Goal: Task Accomplishment & Management: Use online tool/utility

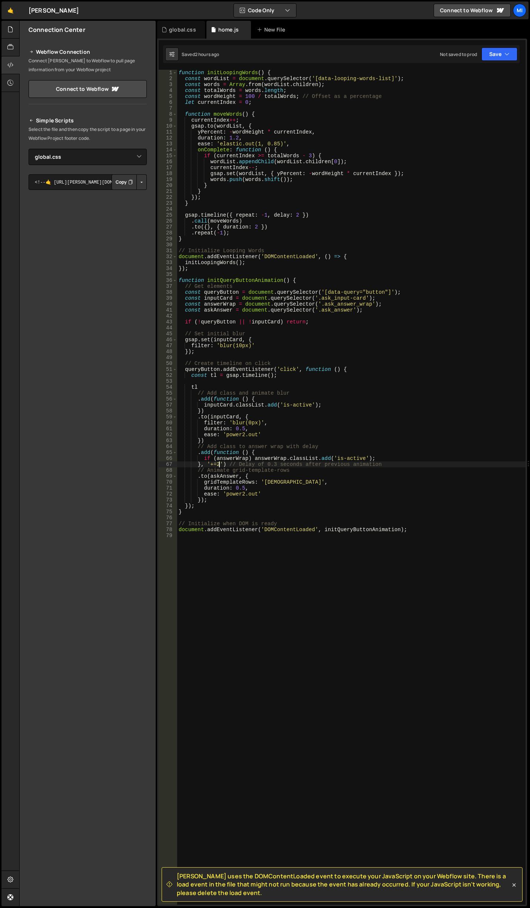
select select "45692"
type textarea "ease: 'power2.out'"
drag, startPoint x: 204, startPoint y: 495, endPoint x: 265, endPoint y: 495, distance: 60.4
click at [265, 495] on div "function initLoopingWords ( ) { const wordList = document . querySelector ( '[d…" at bounding box center [351, 493] width 349 height 846
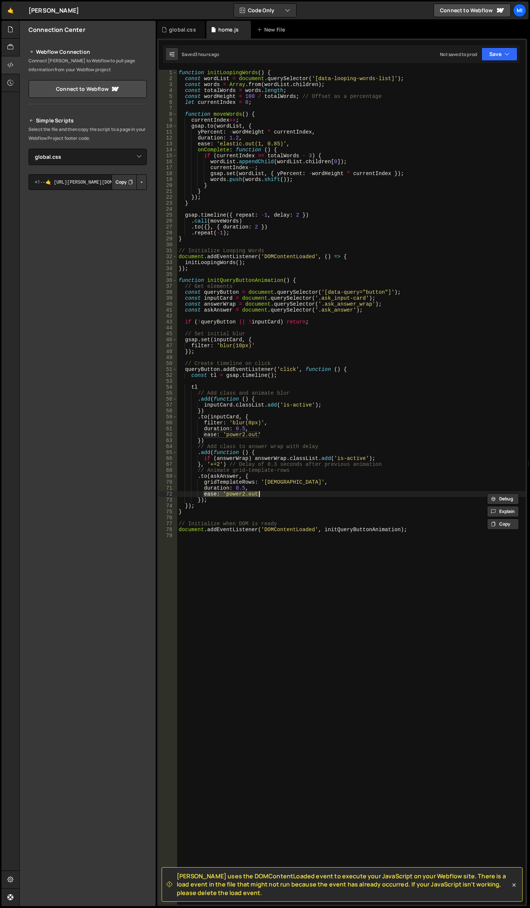
click at [265, 495] on div "function initLoopingWords ( ) { const wordList = document . querySelector ( '[d…" at bounding box center [351, 487] width 349 height 835
drag, startPoint x: 202, startPoint y: 493, endPoint x: 273, endPoint y: 492, distance: 70.1
click at [273, 492] on div "function initLoopingWords ( ) { const wordList = document . querySelector ( '[d…" at bounding box center [351, 493] width 349 height 846
click at [189, 33] on div "global.css" at bounding box center [181, 30] width 48 height 18
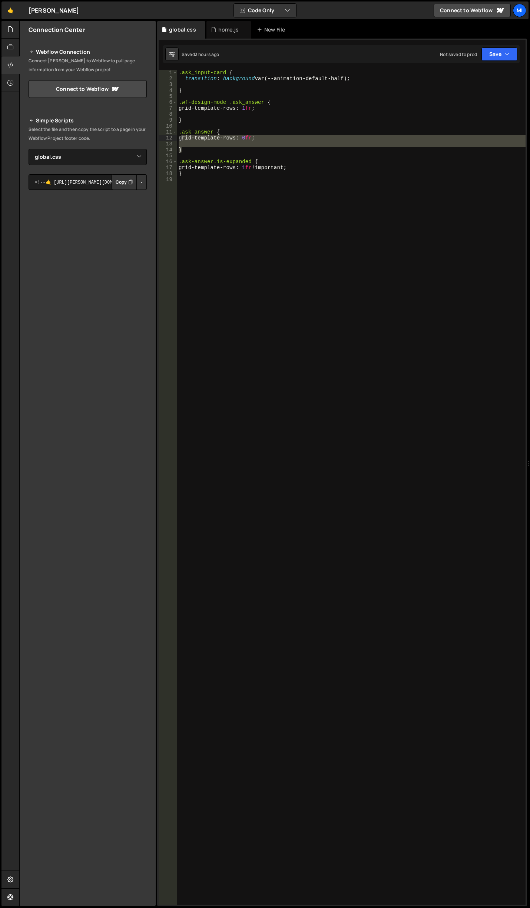
drag, startPoint x: 202, startPoint y: 148, endPoint x: 183, endPoint y: 136, distance: 22.3
click at [183, 136] on div ".ask_input-card { transition : background var(--animation-default-half) ; } .wf…" at bounding box center [351, 493] width 349 height 846
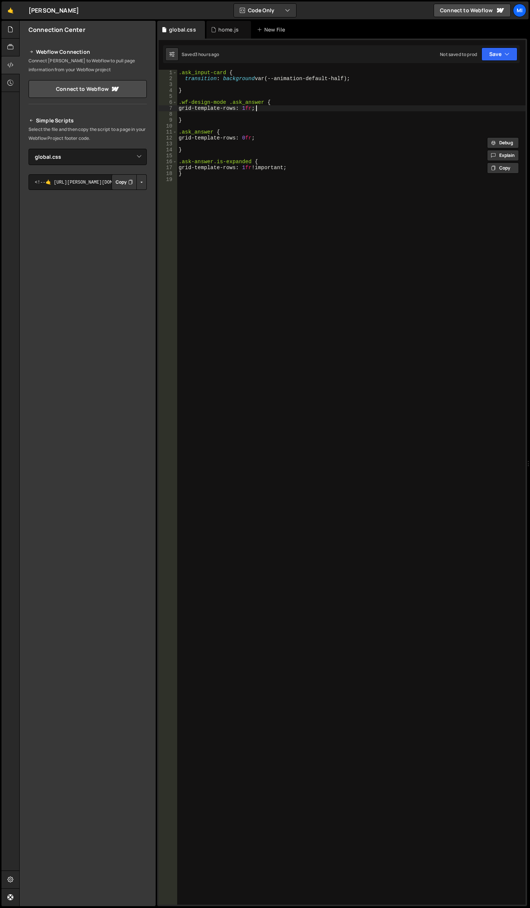
click at [257, 110] on div ".ask_input-card { transition : background var(--animation-default-half) ; } .wf…" at bounding box center [351, 493] width 349 height 846
click at [193, 148] on div ".ask_input-card { transition : background var(--animation-default-half) ; } .wf…" at bounding box center [351, 493] width 349 height 846
type textarea "}"
click at [201, 142] on div ".ask_input-card { transition : background var(--animation-default-half) ; } .wf…" at bounding box center [351, 493] width 349 height 846
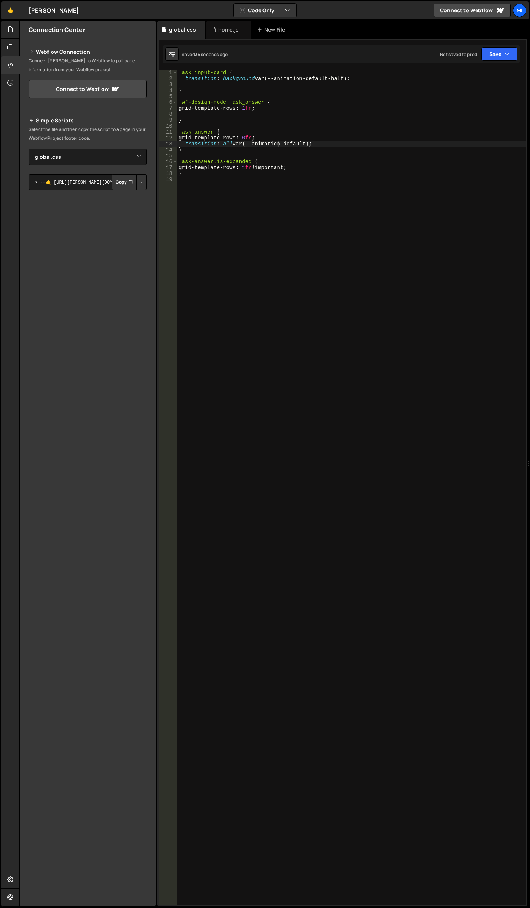
click at [260, 88] on div ".ask_input-card { transition : background var(--animation-default-half) ; } .wf…" at bounding box center [351, 493] width 349 height 846
click at [308, 141] on div ".ask_input-card { transition : background var(--animation-default-half) ; } .wf…" at bounding box center [351, 493] width 349 height 846
type textarea "transition: all var(--animation-default-half);"
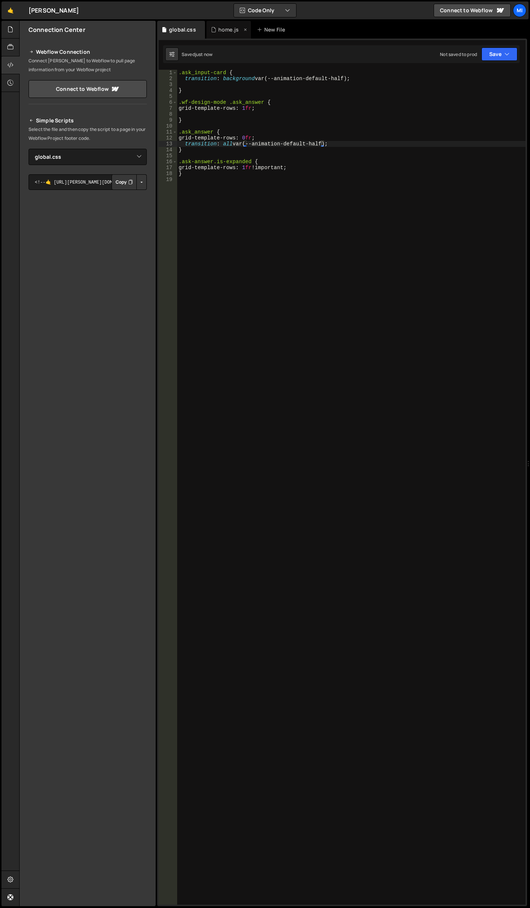
click at [224, 23] on div "home.js" at bounding box center [229, 30] width 44 height 18
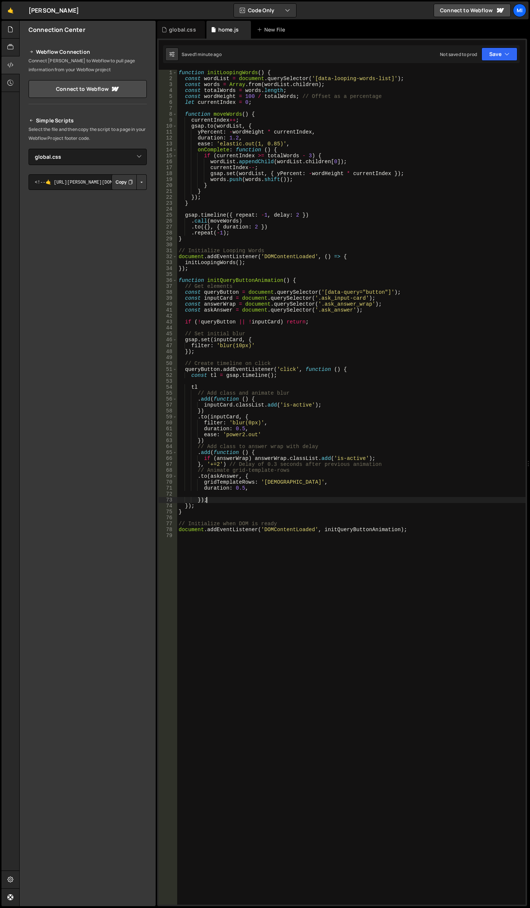
click at [295, 498] on div "function initLoopingWords ( ) { const wordList = document . querySelector ( '[d…" at bounding box center [351, 493] width 349 height 846
drag, startPoint x: 253, startPoint y: 488, endPoint x: 193, endPoint y: 487, distance: 60.1
click at [193, 487] on div "function initLoopingWords ( ) { const wordList = document . querySelector ( '[d…" at bounding box center [351, 493] width 349 height 846
type textarea "duration: 0.5,"
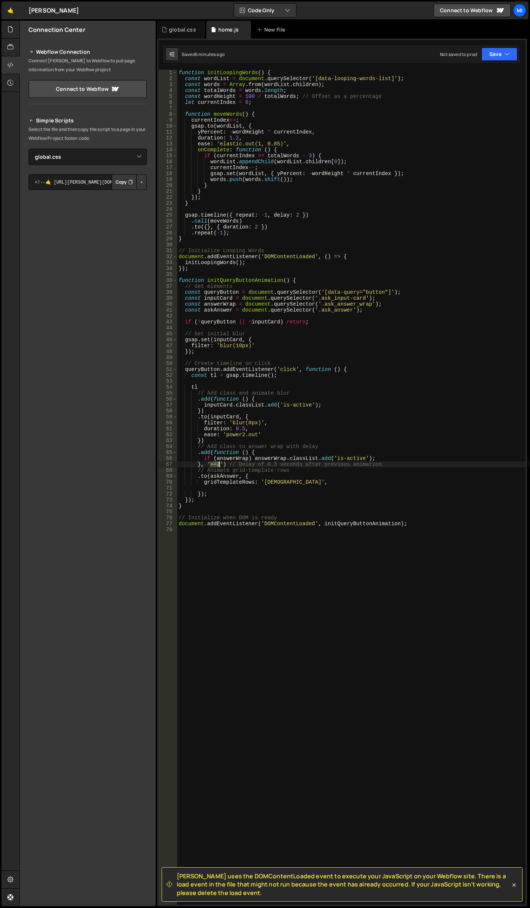
drag, startPoint x: 208, startPoint y: 464, endPoint x: 219, endPoint y: 464, distance: 11.1
click at [219, 464] on div "function initLoopingWords ( ) { const wordList = document . querySelector ( '[d…" at bounding box center [351, 493] width 349 height 846
drag, startPoint x: 201, startPoint y: 464, endPoint x: 222, endPoint y: 463, distance: 21.9
click at [222, 463] on div "function initLoopingWords ( ) { const wordList = document . querySelector ( '[d…" at bounding box center [351, 493] width 349 height 846
click at [200, 493] on div "function initLoopingWords ( ) { const wordList = document . querySelector ( '[d…" at bounding box center [351, 493] width 349 height 846
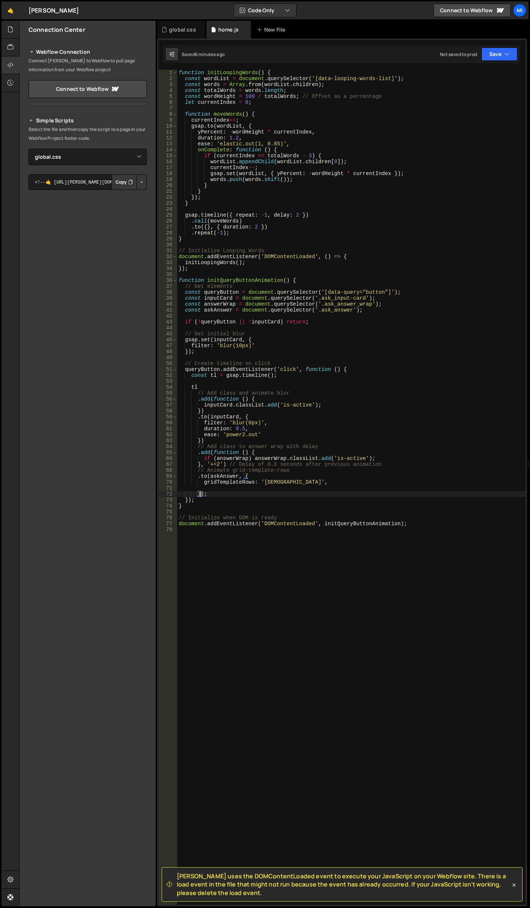
paste textarea ", '+=2'"
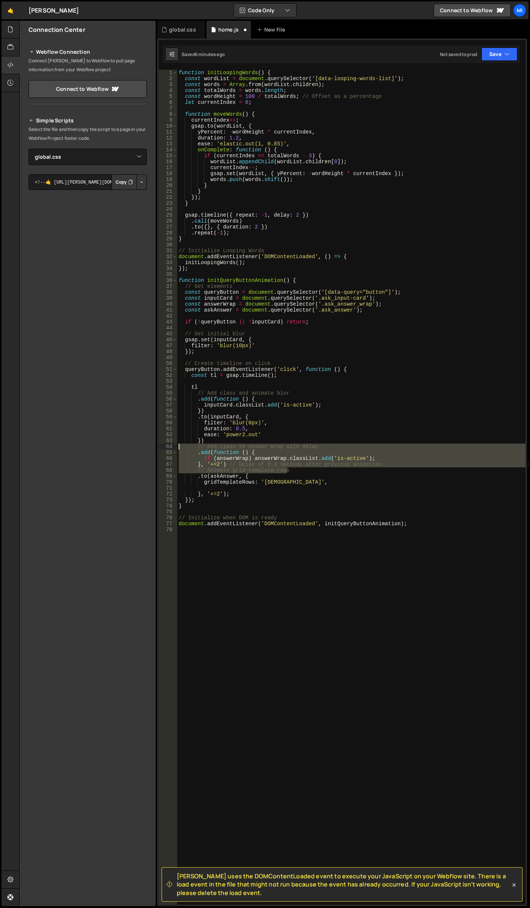
drag, startPoint x: 292, startPoint y: 472, endPoint x: 153, endPoint y: 447, distance: 141.4
click at [153, 447] on div "Files New File Create your first file Get started by starting a Javascript or C…" at bounding box center [274, 463] width 511 height 885
type textarea "// Add class to answer wrap with delay .add(function () {"
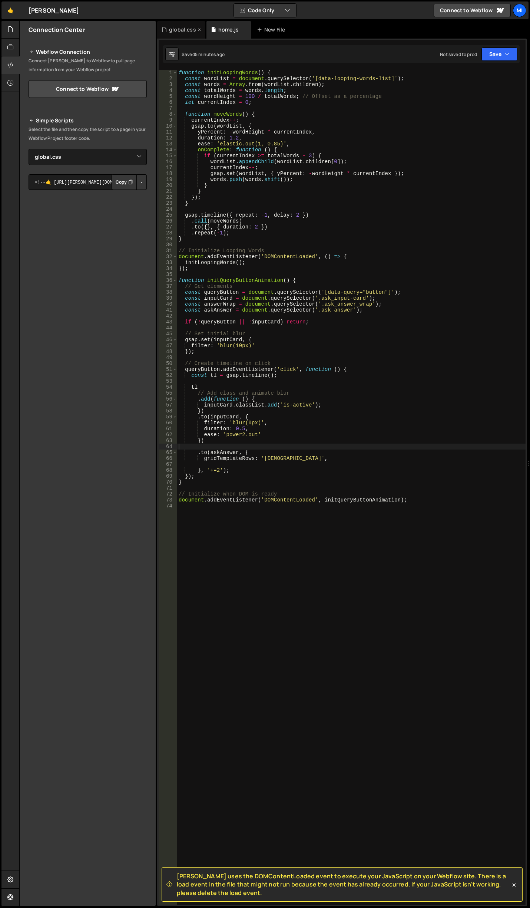
click at [177, 30] on div "global.css" at bounding box center [182, 29] width 27 height 7
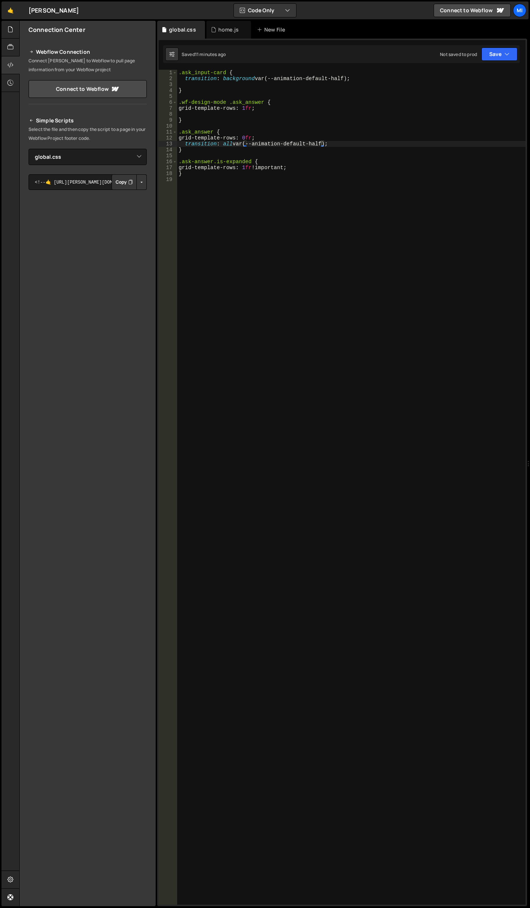
click at [294, 549] on div ".ask_input-card { transition : background var(--animation-default-half) ; } .wf…" at bounding box center [351, 493] width 349 height 846
paste textarea "ask_answer_wrap"
drag, startPoint x: 182, startPoint y: 184, endPoint x: 241, endPoint y: 186, distance: 58.6
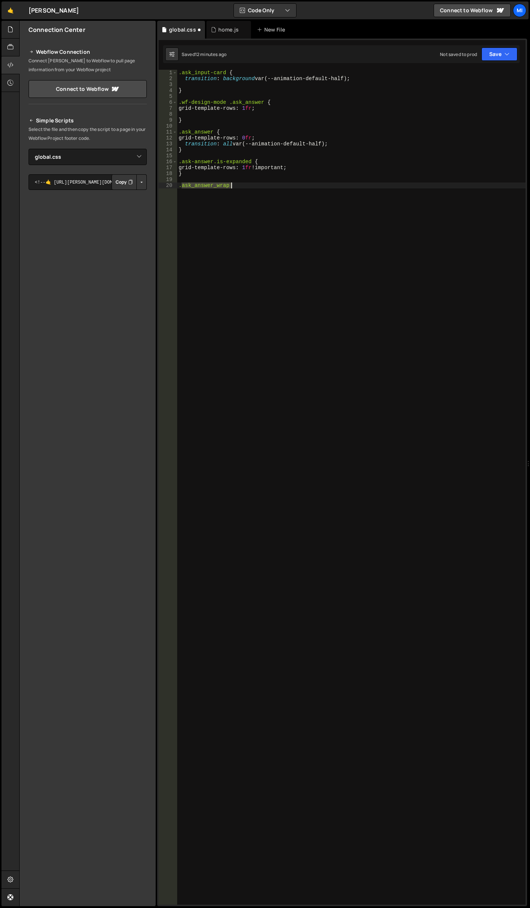
click at [241, 186] on div ".ask_input-card { transition : background var(--animation-default-half) ; } .wf…" at bounding box center [351, 493] width 349 height 846
paste textarea "input-card"
click at [255, 187] on div ".ask_input-card { transition : background var(--animation-default-half) ; } .wf…" at bounding box center [351, 493] width 349 height 846
paste textarea "text-input_text"
type textarea ".ask_input-card .text-input_text {}"
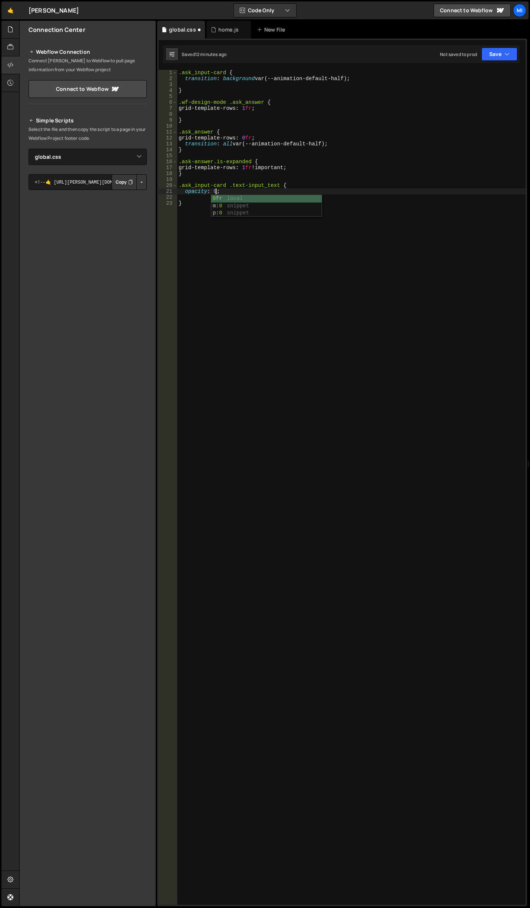
scroll to position [0, 2]
type textarea "opacity: 0;"
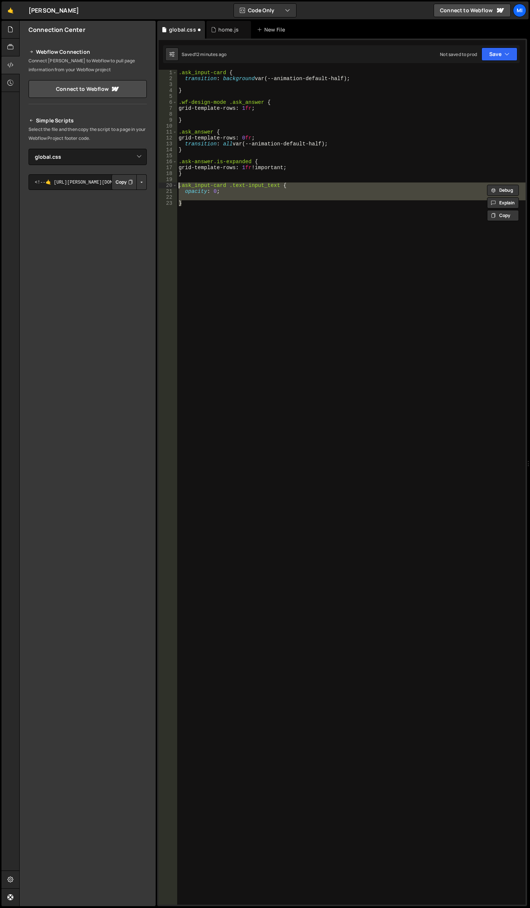
type textarea "}"
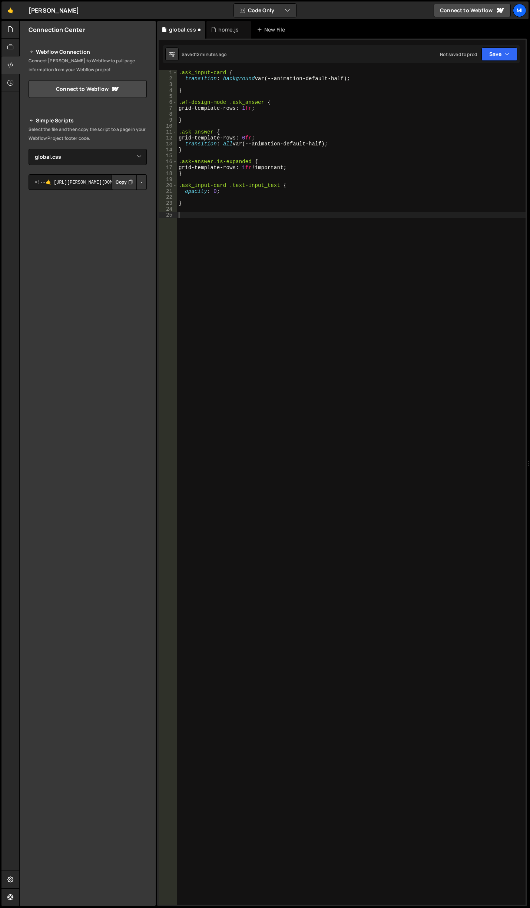
paste textarea "}"
type textarea "}"
type textarea "opacity: 1;"
click at [235, 237] on div ".ask_input-card { transition : background var(--animation-default-half) ; } .wf…" at bounding box center [351, 493] width 349 height 846
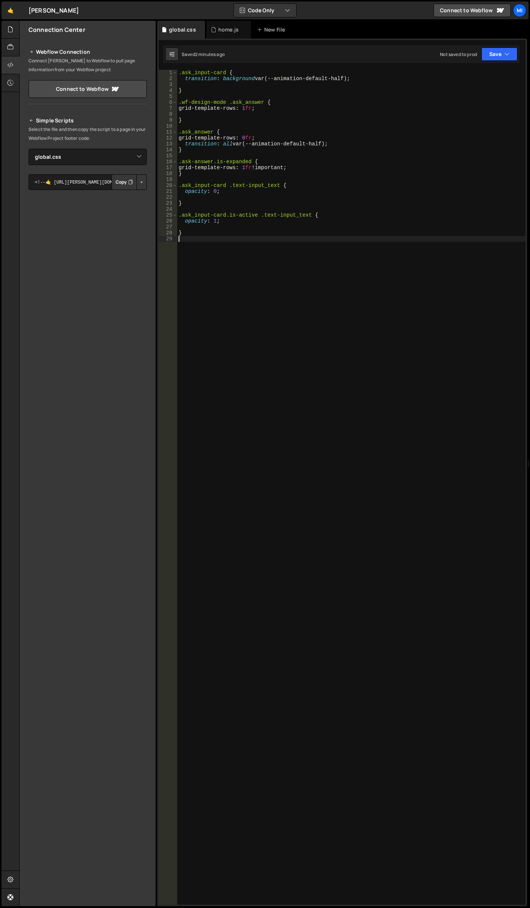
scroll to position [0, 0]
click at [282, 215] on div ".ask_input-card { transition : background var(--animation-default-half) ; } .wf…" at bounding box center [351, 493] width 349 height 846
click at [251, 193] on div ".ask_input-card { transition : background var(--animation-default-half) ; } .wf…" at bounding box center [351, 493] width 349 height 846
click at [217, 193] on div ".ask_input-card { transition : background var(--animation-default-half) ; } .wf…" at bounding box center [351, 493] width 349 height 846
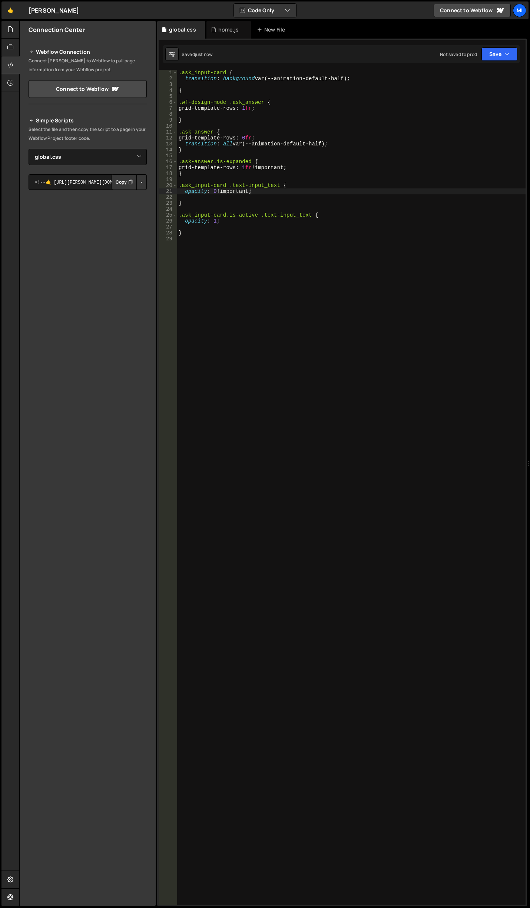
click at [216, 221] on div ".ask_input-card { transition : background var(--animation-default-half) ; } .wf…" at bounding box center [351, 493] width 349 height 846
type textarea "opacity: 1 !important;"
click at [433, 272] on div ".ask_input-card { transition : background var(--animation-default-half) ; } .wf…" at bounding box center [351, 493] width 349 height 846
type textarea "opacity: 0;"
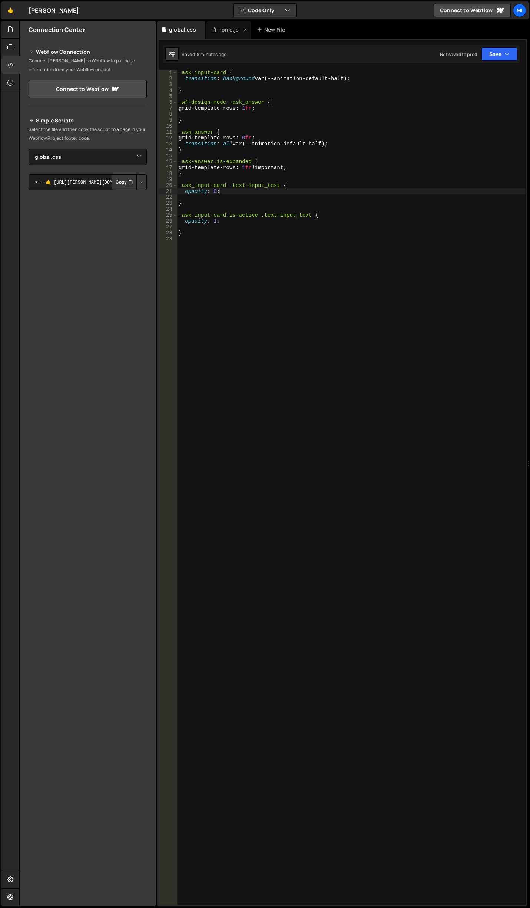
click at [218, 36] on div "home.js" at bounding box center [229, 30] width 44 height 18
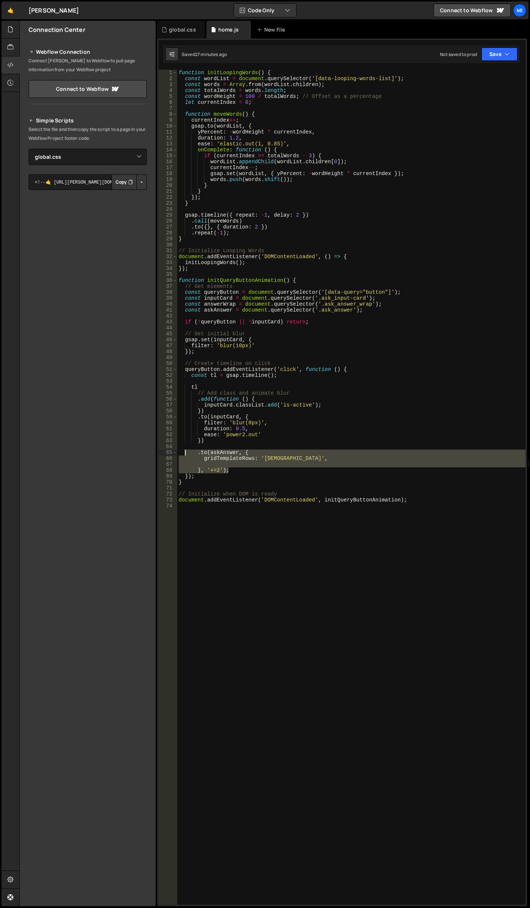
drag, startPoint x: 235, startPoint y: 470, endPoint x: 185, endPoint y: 449, distance: 53.8
click at [185, 449] on div "function initLoopingWords ( ) { const wordList = document . querySelector ( '[d…" at bounding box center [351, 493] width 349 height 846
click at [244, 470] on div "function initLoopingWords ( ) { const wordList = document . querySelector ( '[d…" at bounding box center [351, 487] width 349 height 835
type textarea "}, '+=2');"
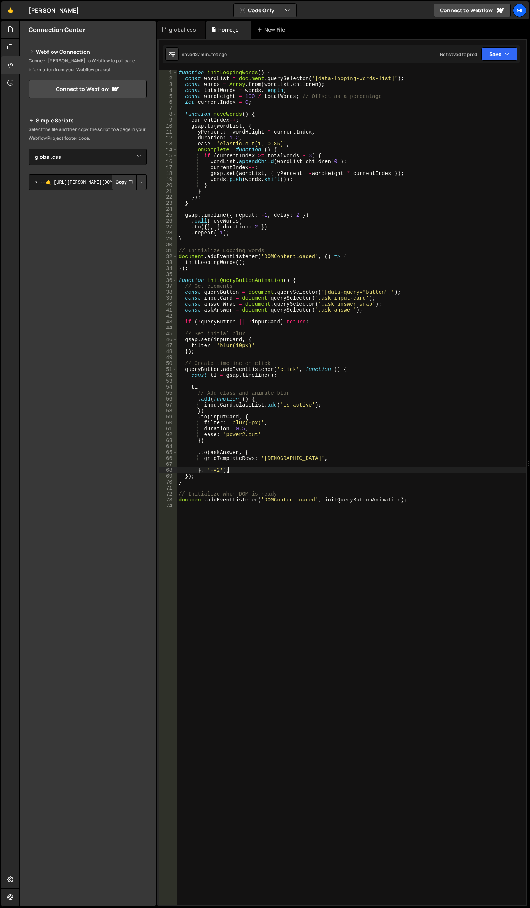
scroll to position [0, 1]
paste textarea "}, '+=2');"
click at [218, 499] on div "function initLoopingWords ( ) { const wordList = document . querySelector ( '[d…" at bounding box center [351, 493] width 349 height 846
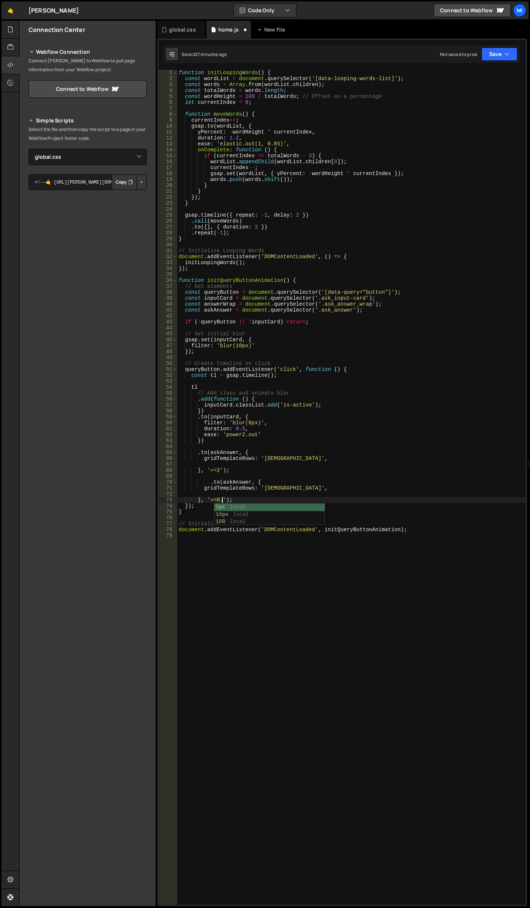
scroll to position [0, 3]
click at [396, 308] on div "function initLoopingWords ( ) { const wordList = document . querySelector ( '[d…" at bounding box center [351, 493] width 349 height 846
type textarea "const askAnswer = document.querySelector('.ask_answer');"
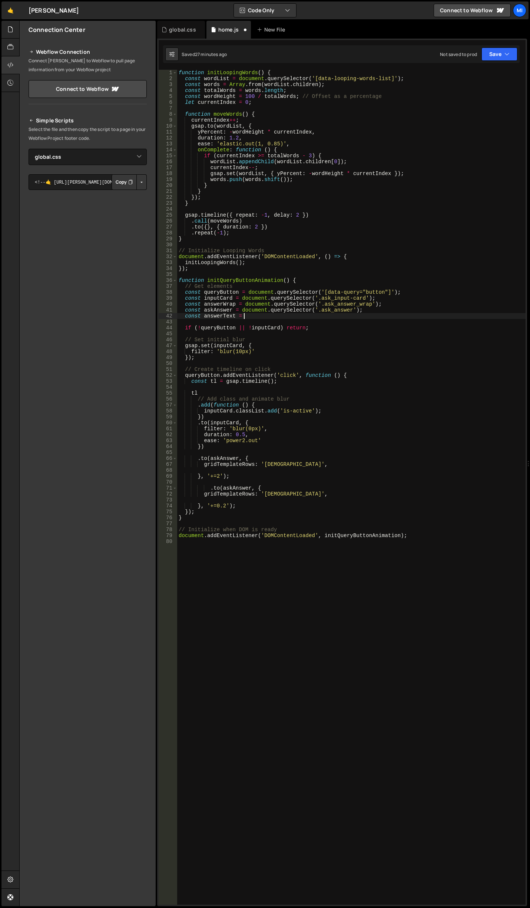
scroll to position [0, 4]
drag, startPoint x: 233, startPoint y: 310, endPoint x: 379, endPoint y: 310, distance: 145.7
click at [379, 310] on div "function initLoopingWords ( ) { const wordList = document . querySelector ( '[d…" at bounding box center [351, 493] width 349 height 846
type textarea "const askAnswer = document.querySelector('.ask_answer');"
click at [276, 320] on div "function initLoopingWords ( ) { const wordList = document . querySelector ( '[d…" at bounding box center [351, 493] width 349 height 846
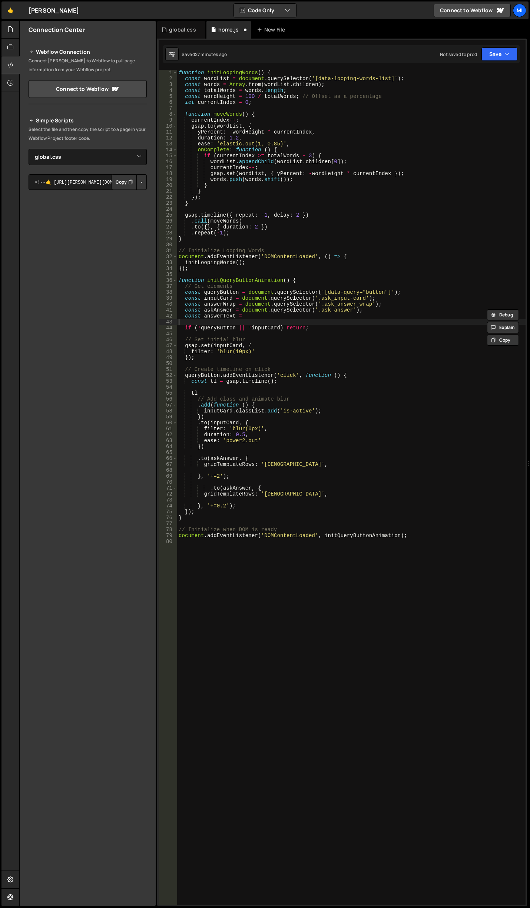
scroll to position [0, 0]
click at [275, 317] on div "function initLoopingWords ( ) { const wordList = document . querySelector ( '[d…" at bounding box center [351, 493] width 349 height 846
paste textarea "= document.querySelector('.ask_answer');"
drag, startPoint x: 326, startPoint y: 314, endPoint x: 361, endPoint y: 316, distance: 34.9
click at [361, 316] on div "function initLoopingWords ( ) { const wordList = document . querySelector ( '[d…" at bounding box center [351, 493] width 349 height 846
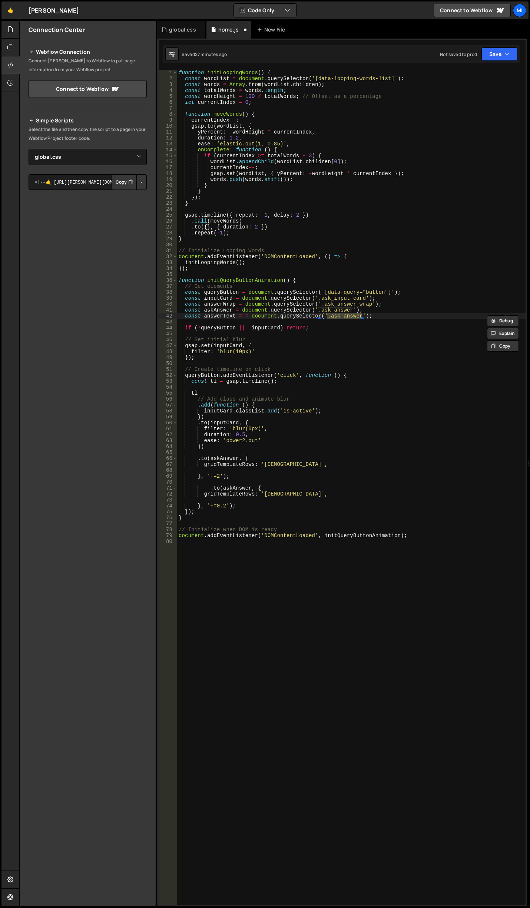
click at [332, 313] on div "function initLoopingWords ( ) { const wordList = document . querySelector ( '[d…" at bounding box center [351, 487] width 349 height 835
drag, startPoint x: 326, startPoint y: 315, endPoint x: 360, endPoint y: 314, distance: 33.4
click at [360, 314] on div "function initLoopingWords ( ) { const wordList = document . querySelector ( '[d…" at bounding box center [351, 493] width 349 height 846
paste textarea "data-answer"
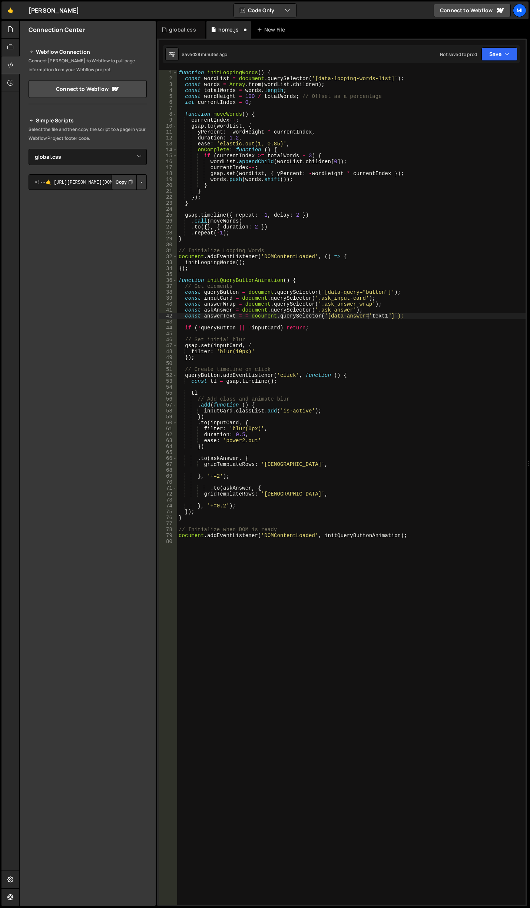
scroll to position [0, 14]
type textarea "const answerText = = document.querySelector('[data-answer="text1"]');"
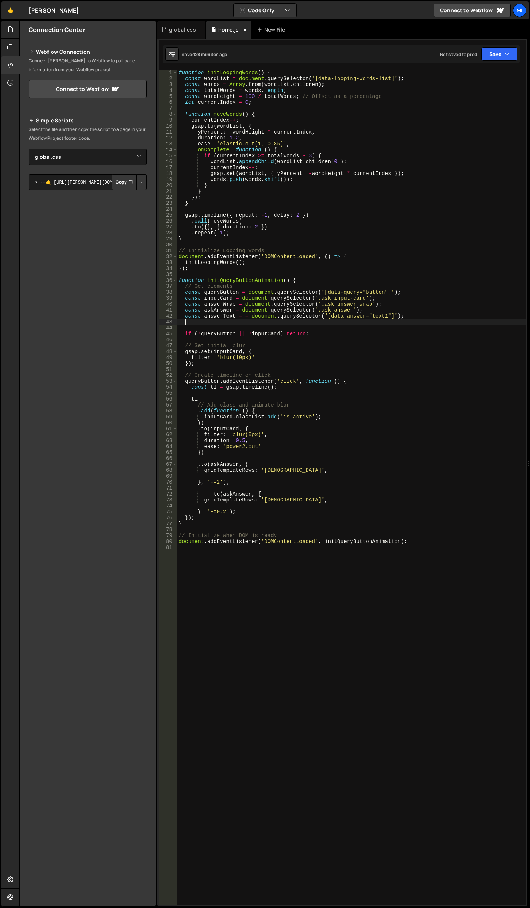
paste textarea "const answerText = = document.querySelector('[data-answer="text1"]');"
click at [386, 316] on div "function initLoopingWords ( ) { const wordList = document . querySelector ( '[d…" at bounding box center [351, 493] width 349 height 846
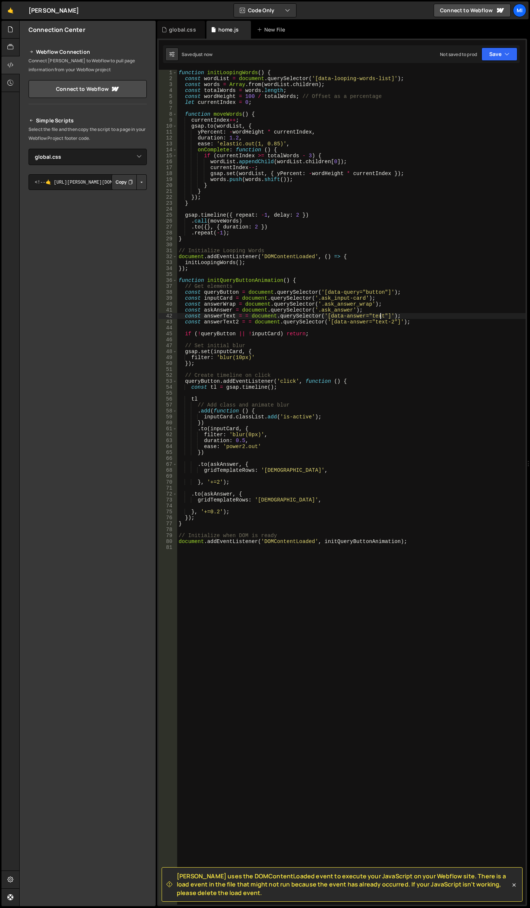
click at [239, 513] on div "function initLoopingWords ( ) { const wordList = document . querySelector ( '[d…" at bounding box center [351, 493] width 349 height 846
drag, startPoint x: 229, startPoint y: 493, endPoint x: 205, endPoint y: 495, distance: 24.1
click at [205, 495] on div "function initLoopingWords ( ) { const wordList = document . querySelector ( '[d…" at bounding box center [351, 493] width 349 height 846
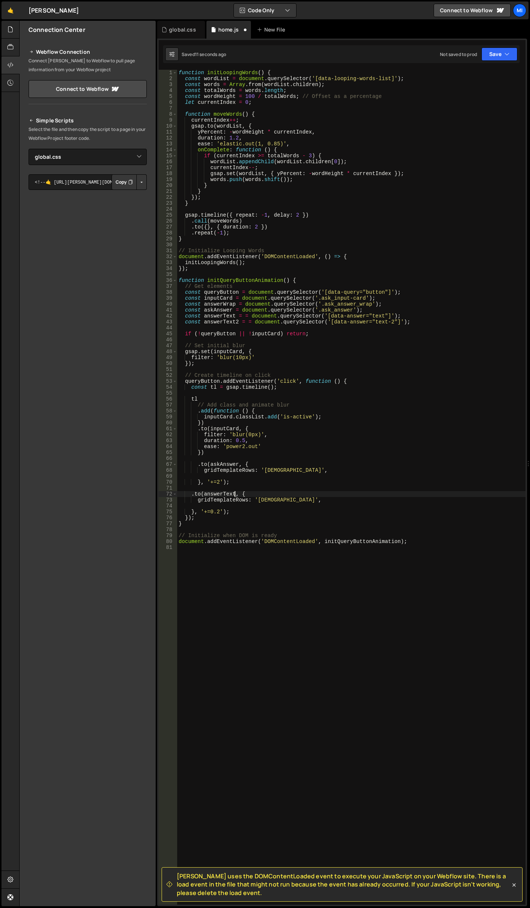
type textarea "gridTemplateRows: '1fr',"
type textarea "i"
type textarea "gridTemplateRows: '1fr',"
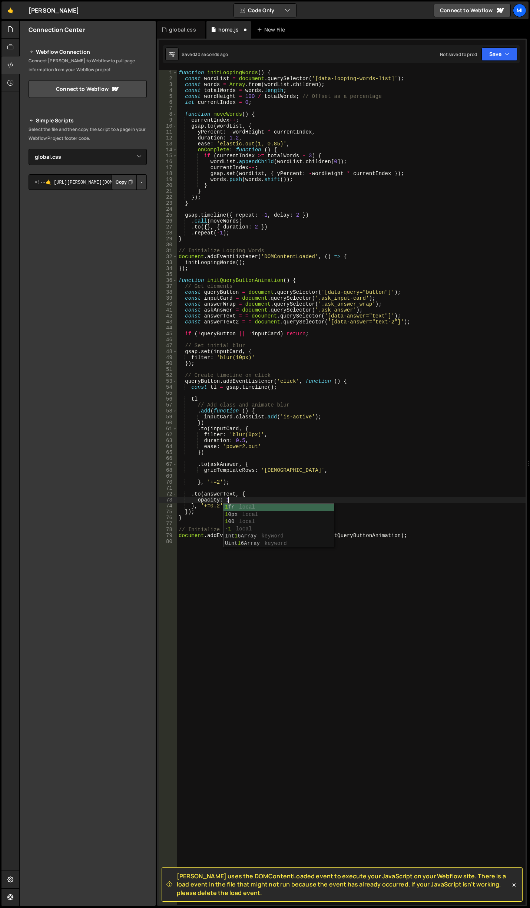
type textarea "opacity: 1,"
type textarea "y"
type textarea "opacity: 0,"
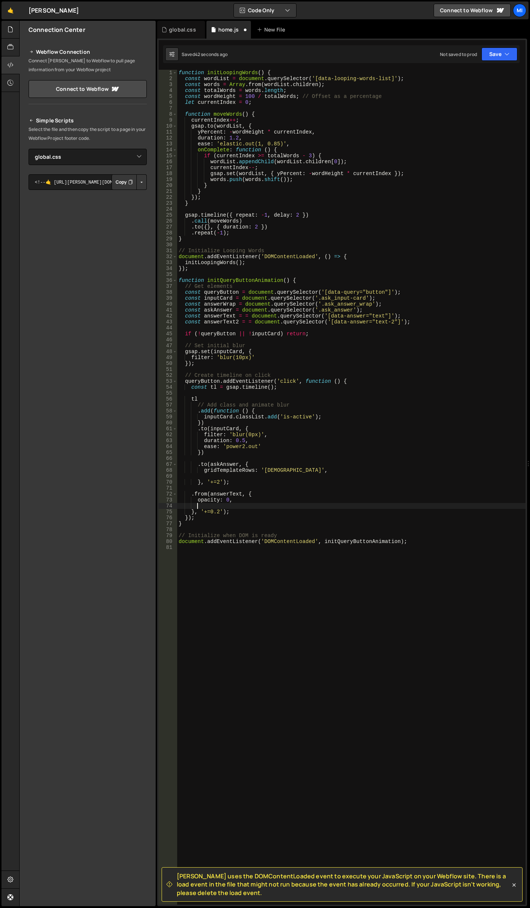
scroll to position [0, 1]
type textarea "f"
click at [228, 482] on div "function initLoopingWords ( ) { const wordList = document . querySelector ( '[d…" at bounding box center [351, 493] width 349 height 846
type textarea "}, '+=2'),"
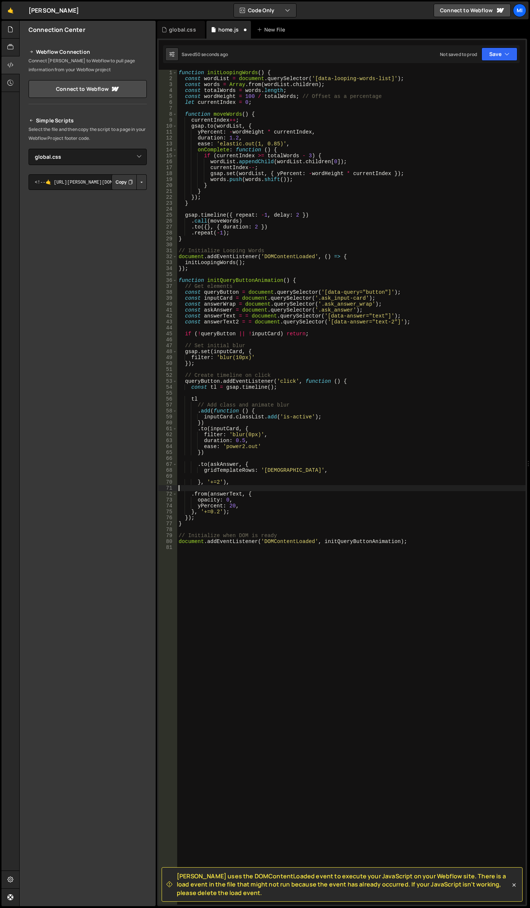
scroll to position [0, 0]
type textarea "opacity: 0,"
click at [237, 485] on div "function initLoopingWords ( ) { const wordList = document . querySelector ( '[d…" at bounding box center [351, 493] width 349 height 846
click at [242, 476] on div "function initLoopingWords ( ) { const wordList = document . querySelector ( '[d…" at bounding box center [351, 493] width 349 height 846
click at [370, 324] on div "function initLoopingWords ( ) { const wordList = document . querySelector ( '[d…" at bounding box center [351, 493] width 349 height 846
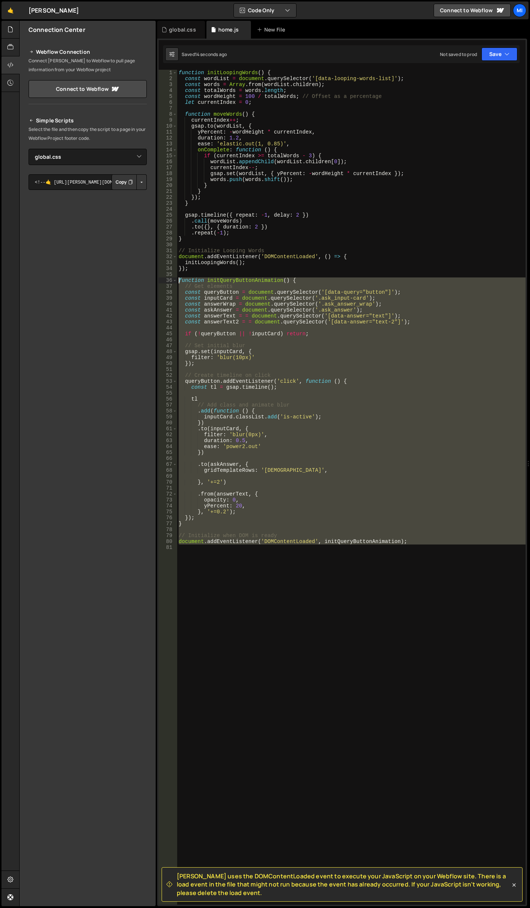
drag, startPoint x: 412, startPoint y: 567, endPoint x: 172, endPoint y: 282, distance: 372.3
click at [172, 282] on div "const answerText2 = = document.querySelector('[data-answer="text-2"]'); 1 2 3 4…" at bounding box center [342, 487] width 367 height 835
type textarea "function initQueryButtonAnimation() { // Get elements"
drag, startPoint x: 437, startPoint y: 328, endPoint x: 433, endPoint y: 323, distance: 6.7
click at [437, 328] on div "function initLoopingWords ( ) { const wordList = document . querySelector ( '[d…" at bounding box center [351, 487] width 349 height 835
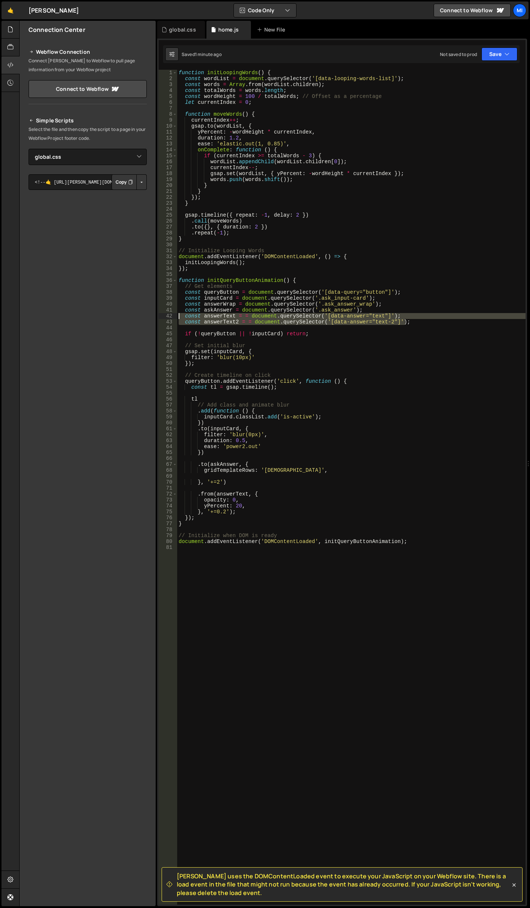
drag, startPoint x: 426, startPoint y: 322, endPoint x: 174, endPoint y: 313, distance: 253.0
click at [174, 313] on div "1 2 3 4 5 6 7 8 9 10 11 12 13 14 15 16 17 18 19 20 21 22 23 24 25 26 27 28 29 3…" at bounding box center [342, 487] width 367 height 835
paste textarea "const answerText2"
click at [196, 515] on div "function initLoopingWords ( ) { const wordList = document . querySelector ( '[d…" at bounding box center [351, 493] width 349 height 846
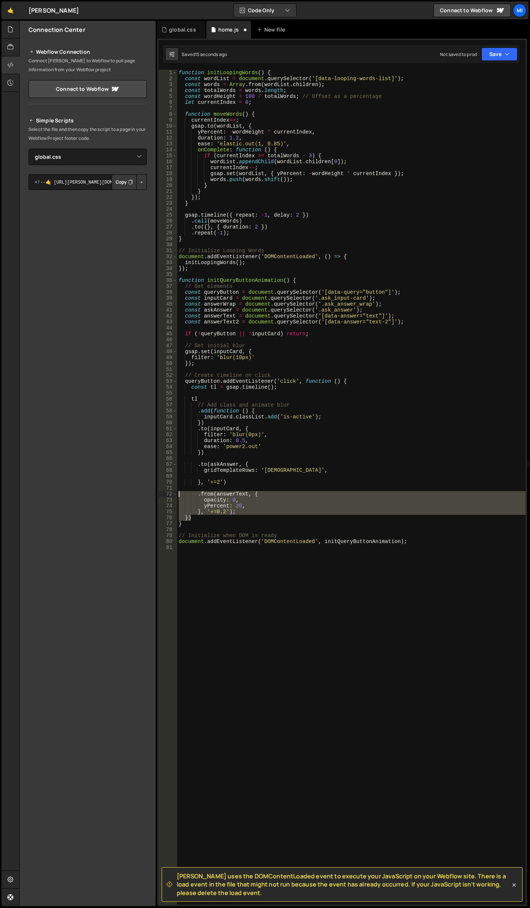
drag, startPoint x: 207, startPoint y: 518, endPoint x: 158, endPoint y: 495, distance: 53.7
click at [158, 495] on div "[PERSON_NAME] uses the DOMContentLoaded event to execute your JavaScript on you…" at bounding box center [342, 472] width 370 height 867
click at [207, 515] on div "function initLoopingWords ( ) { const wordList = document . querySelector ( '[d…" at bounding box center [351, 487] width 349 height 835
type textarea "})"
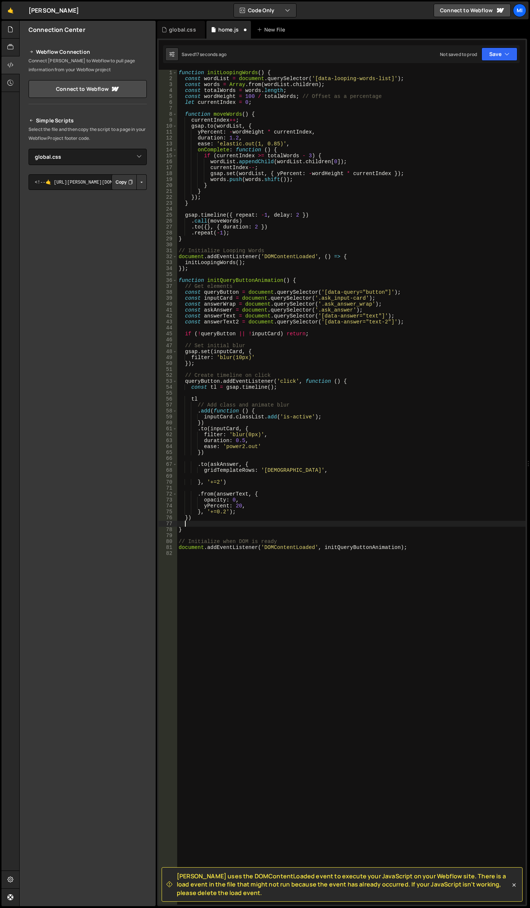
paste textarea "})"
click at [223, 513] on div "function initLoopingWords ( ) { const wordList = document . querySelector ( '[d…" at bounding box center [351, 493] width 349 height 846
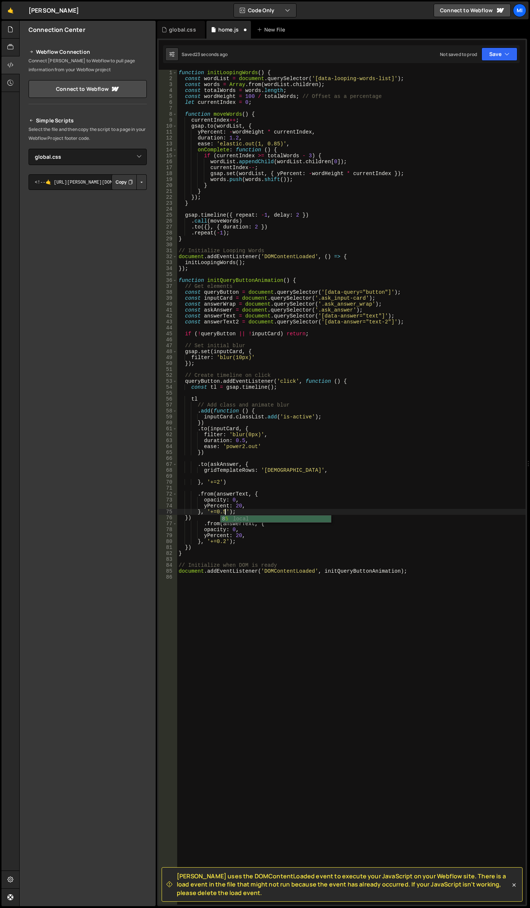
scroll to position [0, 3]
click at [228, 539] on div "function initLoopingWords ( ) { const wordList = document . querySelector ( '[d…" at bounding box center [351, 493] width 349 height 846
drag, startPoint x: 215, startPoint y: 539, endPoint x: 225, endPoint y: 540, distance: 10.8
click at [225, 540] on div "function initLoopingWords ( ) { const wordList = document . querySelector ( '[d…" at bounding box center [351, 493] width 349 height 846
click at [199, 550] on div "function initLoopingWords ( ) { const wordList = document . querySelector ( '[d…" at bounding box center [351, 493] width 349 height 846
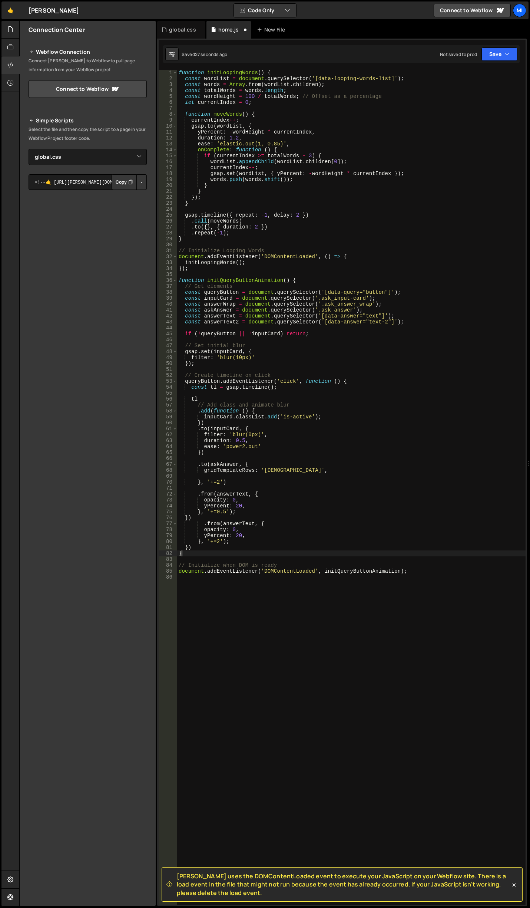
scroll to position [0, 0]
click at [199, 550] on div "function initLoopingWords ( ) { const wordList = document . querySelector ( '[d…" at bounding box center [351, 493] width 349 height 846
click at [199, 548] on div "function initLoopingWords ( ) { const wordList = document . querySelector ( '[d…" at bounding box center [351, 493] width 349 height 846
drag, startPoint x: 216, startPoint y: 542, endPoint x: 221, endPoint y: 542, distance: 4.9
click at [221, 542] on div "function initLoopingWords ( ) { const wordList = document . querySelector ( '[d…" at bounding box center [351, 493] width 349 height 846
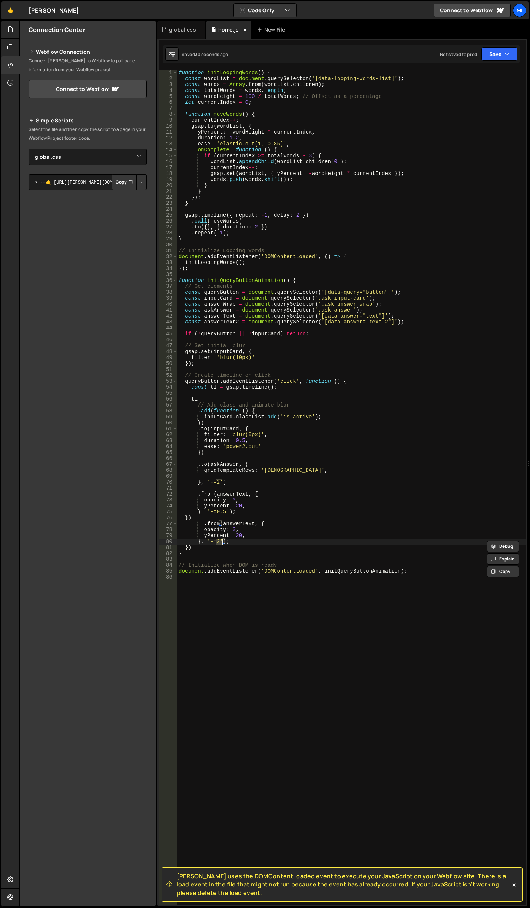
scroll to position [0, 3]
click at [215, 540] on div "function initLoopingWords ( ) { const wordList = document . querySelector ( '[d…" at bounding box center [351, 487] width 349 height 835
drag, startPoint x: 215, startPoint y: 540, endPoint x: 219, endPoint y: 540, distance: 4.4
click at [219, 540] on div "function initLoopingWords ( ) { const wordList = document . querySelector ( '[d…" at bounding box center [351, 493] width 349 height 846
click at [203, 546] on div "function initLoopingWords ( ) { const wordList = document . querySelector ( '[d…" at bounding box center [351, 493] width 349 height 846
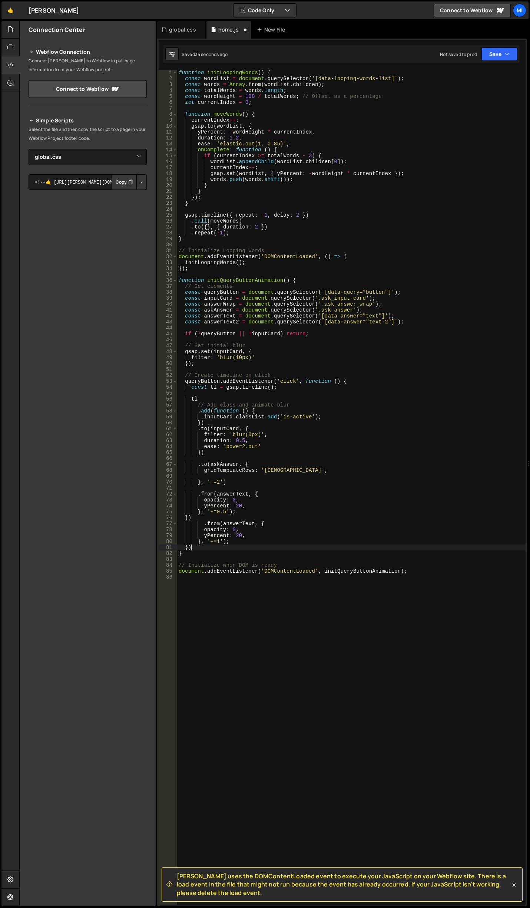
scroll to position [0, 0]
click at [224, 543] on div "function initLoopingWords ( ) { const wordList = document . querySelector ( '[d…" at bounding box center [351, 493] width 349 height 846
click at [253, 513] on div "function initLoopingWords ( ) { const wordList = document . querySelector ( '[d…" at bounding box center [351, 493] width 349 height 846
click at [237, 517] on div "function initLoopingWords ( ) { const wordList = document . querySelector ( '[d…" at bounding box center [351, 493] width 349 height 846
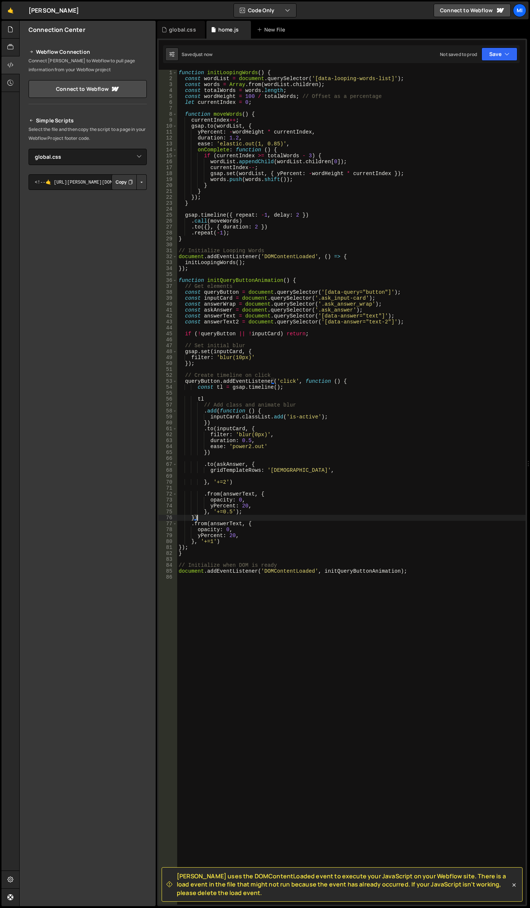
scroll to position [0, 1]
click at [241, 524] on div "function initLoopingWords ( ) { const wordList = document . querySelector ( '[d…" at bounding box center [351, 493] width 349 height 846
click at [247, 538] on div "function initLoopingWords ( ) { const wordList = document . querySelector ( '[d…" at bounding box center [351, 493] width 349 height 846
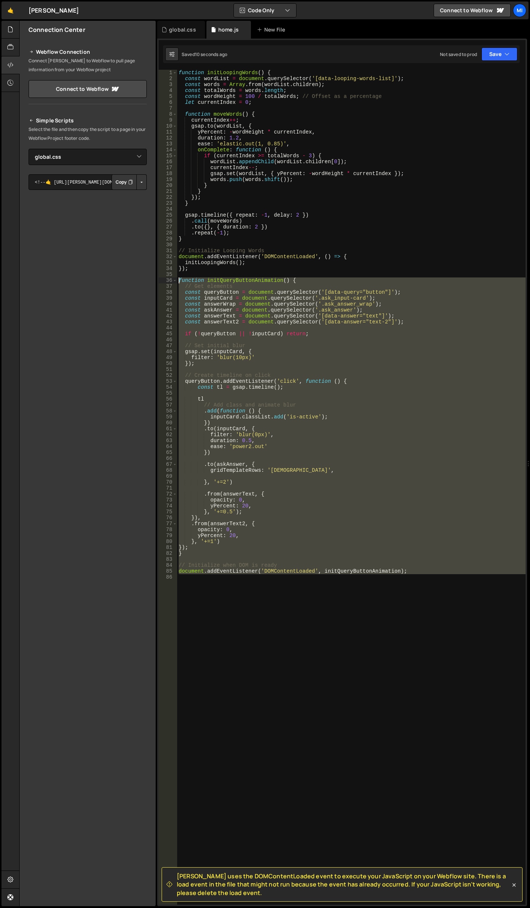
drag, startPoint x: 436, startPoint y: 574, endPoint x: 167, endPoint y: 282, distance: 397.0
click at [167, 282] on div "yPercent: 20, 1 2 3 4 5 6 7 8 9 10 11 12 13 14 15 16 17 18 19 20 21 22 23 24 25…" at bounding box center [342, 487] width 367 height 835
type textarea "function initQueryButtonAnimation() { // Get elements"
click at [403, 578] on div "function initLoopingWords ( ) { const wordList = document . querySelector ( '[d…" at bounding box center [351, 487] width 349 height 835
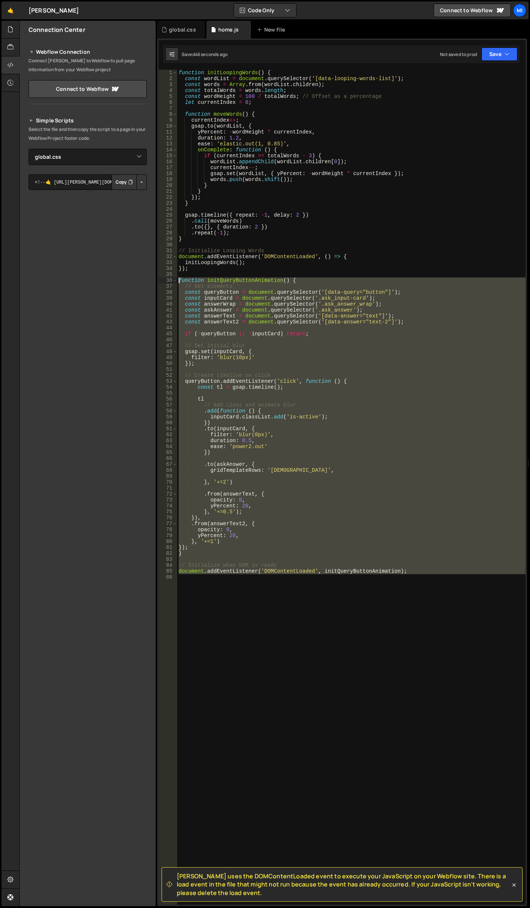
drag, startPoint x: 415, startPoint y: 577, endPoint x: 164, endPoint y: 278, distance: 390.8
click at [164, 278] on div "1 2 3 4 5 6 7 8 9 10 11 12 13 14 15 16 17 18 19 20 21 22 23 24 25 26 27 28 29 3…" at bounding box center [342, 487] width 367 height 835
paste textarea "document.addEventListener('DOMContentLoaded', initQueryButtonAnimation);"
type textarea "document.addEventListener('DOMContentLoaded', initQueryButtonAnimation);"
